Goal: Find specific page/section: Find specific page/section

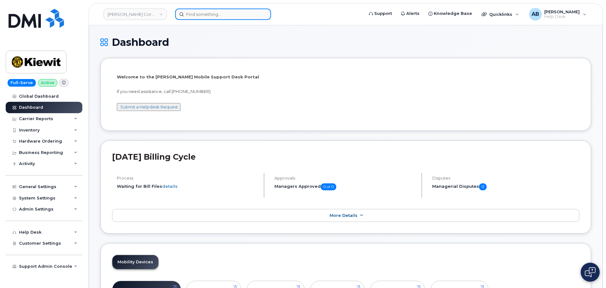
click at [204, 16] on input at bounding box center [223, 14] width 96 height 11
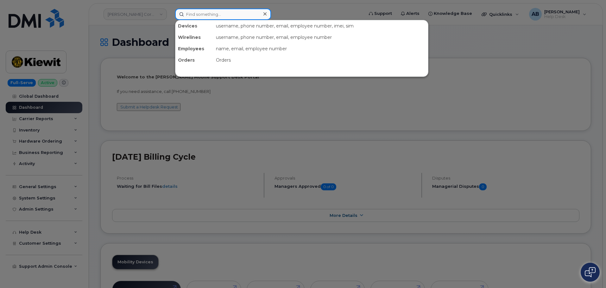
paste input "[PHONE_NUMBER]"
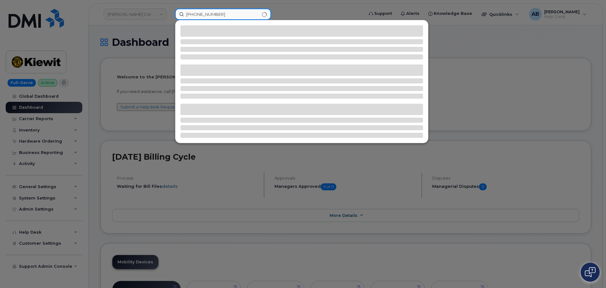
type input "[PHONE_NUMBER]"
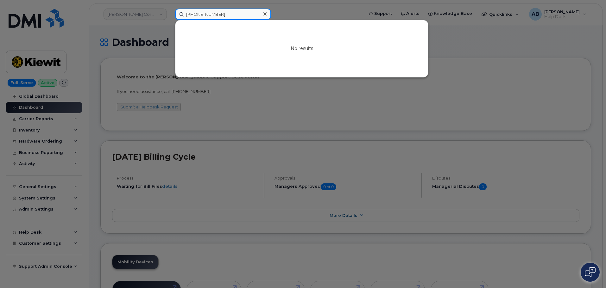
drag, startPoint x: 242, startPoint y: 10, endPoint x: 162, endPoint y: 15, distance: 80.2
click at [170, 15] on div "[PHONE_NUMBER] No results" at bounding box center [267, 14] width 194 height 11
paste input "[PERSON_NAME]"
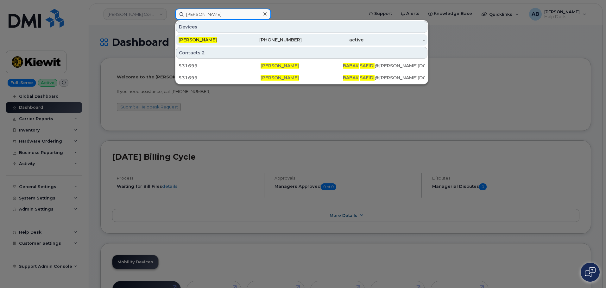
type input "[PERSON_NAME]"
click at [260, 41] on div "[PHONE_NUMBER]" at bounding box center [271, 40] width 62 height 6
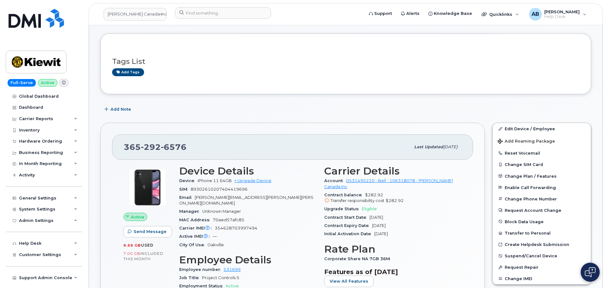
scroll to position [63, 0]
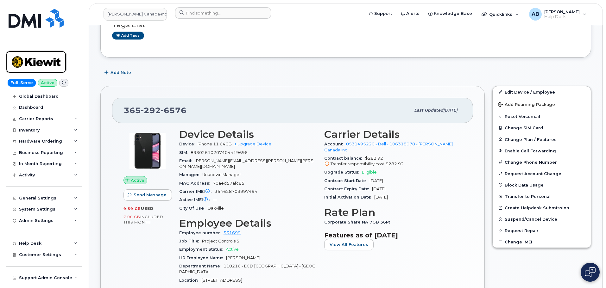
click at [27, 65] on img at bounding box center [36, 62] width 49 height 18
